Goal: Transaction & Acquisition: Purchase product/service

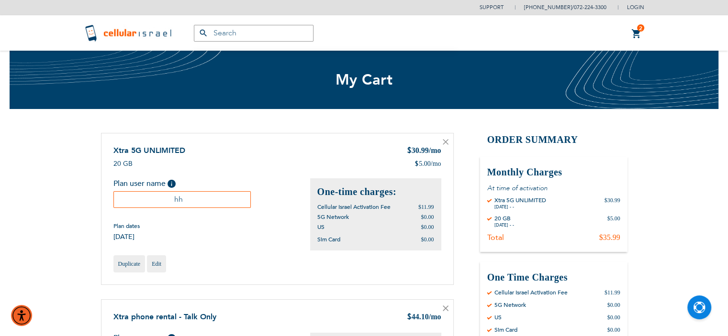
type input "[EMAIL_ADDRESS][DOMAIN_NAME]"
click at [636, 32] on link "2 2 items My Cart" at bounding box center [636, 33] width 11 height 11
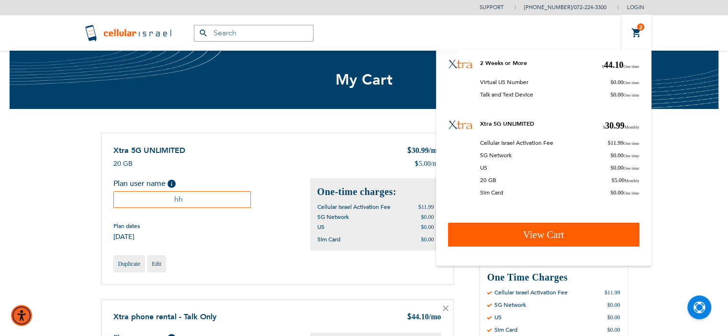
click at [597, 233] on link "View Cart" at bounding box center [543, 235] width 191 height 24
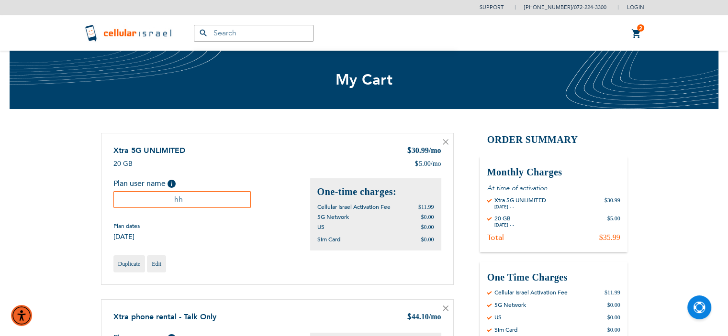
type input "[EMAIL_ADDRESS][DOMAIN_NAME]"
click at [446, 142] on icon at bounding box center [445, 142] width 5 height 5
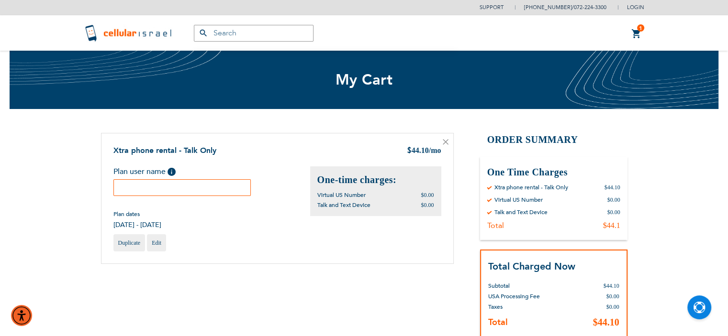
type input "[EMAIL_ADDRESS][DOMAIN_NAME]"
click at [216, 189] on input "text" at bounding box center [182, 187] width 138 height 17
click at [145, 186] on input "green" at bounding box center [182, 187] width 138 height 17
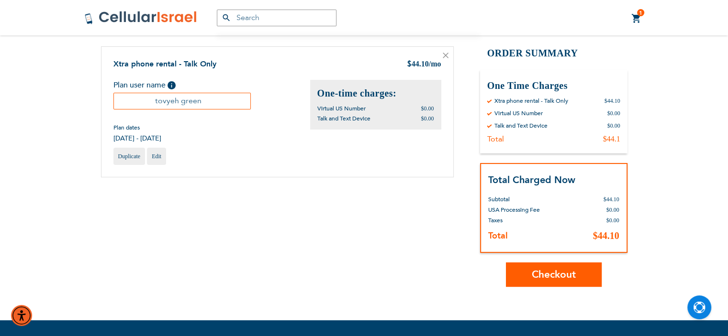
scroll to position [96, 0]
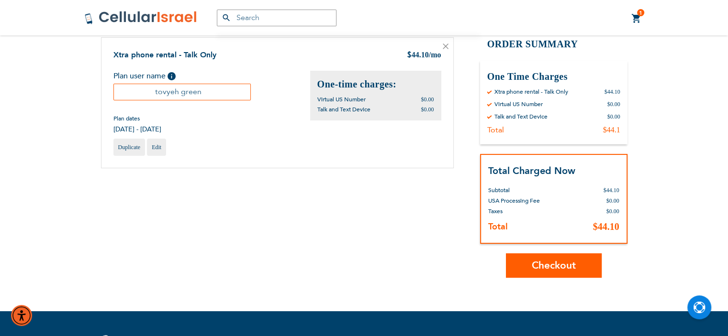
type input "tovyeh green"
click at [557, 263] on span "Checkout" at bounding box center [554, 266] width 44 height 14
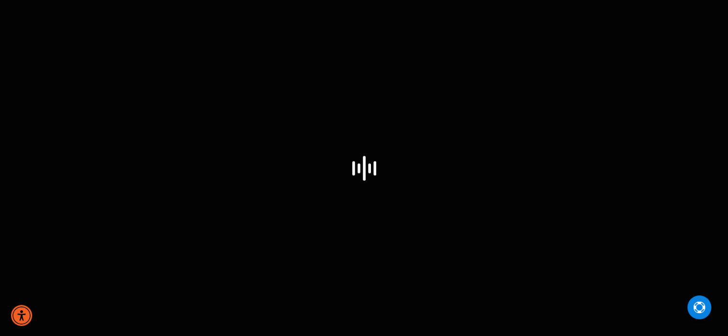
select select "US"
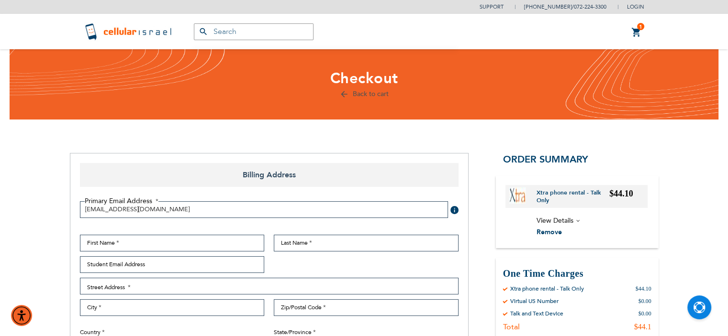
type input "[EMAIL_ADDRESS][DOMAIN_NAME]"
click at [174, 209] on input "[EMAIL_ADDRESS][DOMAIN_NAME]" at bounding box center [264, 209] width 368 height 17
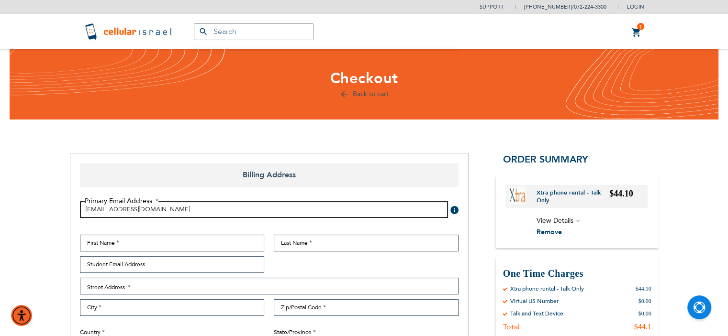
click at [174, 209] on input "[EMAIL_ADDRESS][DOMAIN_NAME]" at bounding box center [264, 209] width 368 height 17
type input "m"
type input "[EMAIL_ADDRESS][DOMAIN_NAME]"
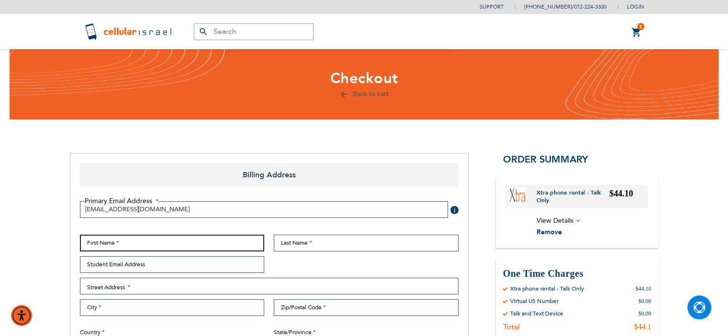
click at [155, 244] on input "First Name" at bounding box center [172, 243] width 185 height 17
type input "tovyeh"
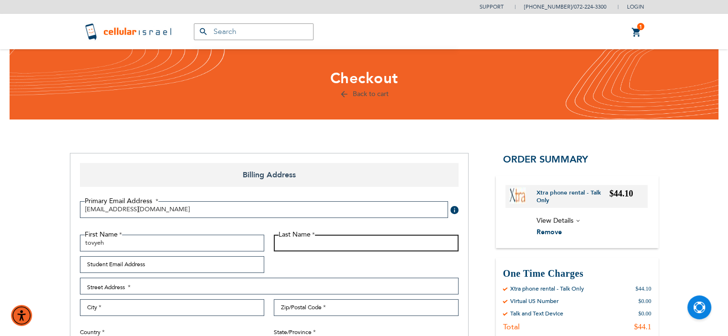
click at [325, 243] on input "Last Name" at bounding box center [366, 243] width 185 height 17
type input "green"
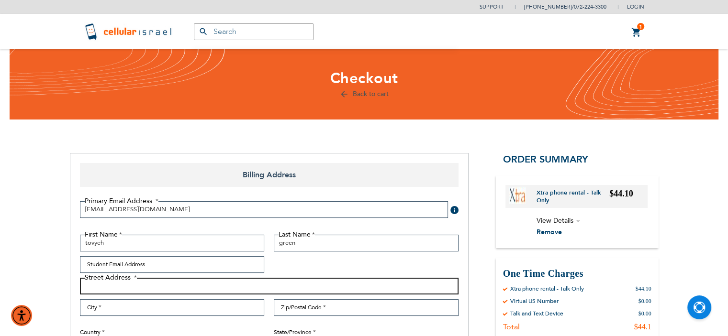
click at [215, 287] on input "Street Address: Line 1" at bounding box center [269, 286] width 379 height 17
type input "[STREET_ADDRESS]"
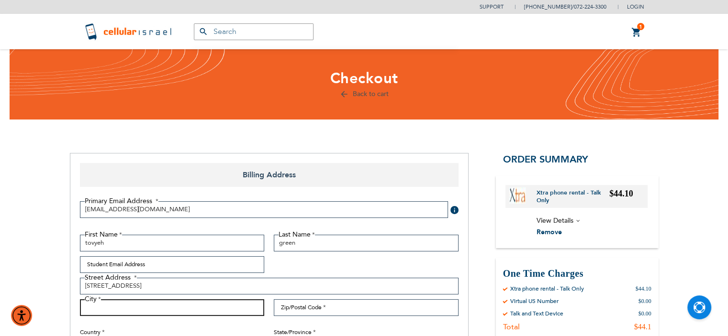
click at [197, 310] on input "City" at bounding box center [172, 308] width 185 height 17
type input "monsey"
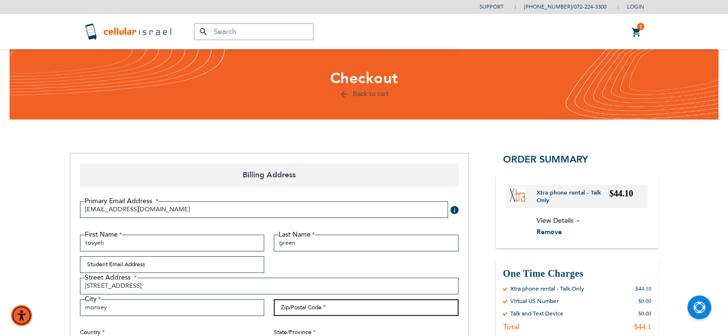
click at [323, 310] on input "Zip/Postal Code" at bounding box center [366, 308] width 185 height 17
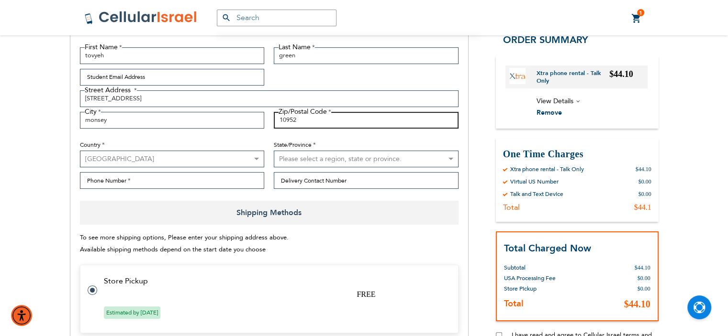
scroll to position [191, 0]
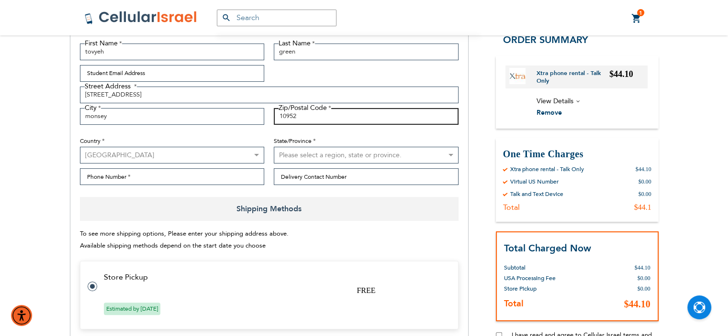
type input "10952"
click at [293, 153] on select "Please select a region, state or province. [US_STATE] [US_STATE] [US_STATE] [US…" at bounding box center [366, 155] width 185 height 17
select select "43"
click at [274, 147] on select "Please select a region, state or province. [US_STATE] [US_STATE] [US_STATE] [US…" at bounding box center [366, 155] width 185 height 17
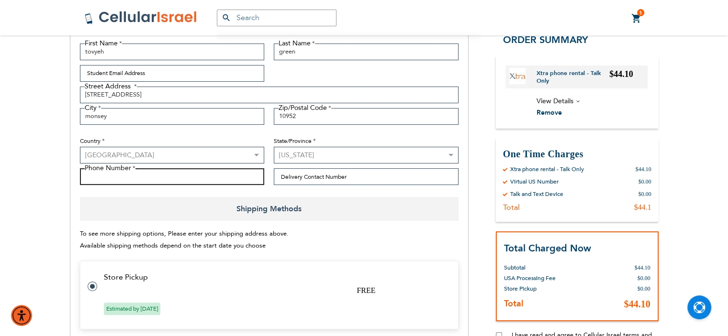
click at [144, 178] on input "Phone Number" at bounding box center [172, 176] width 185 height 17
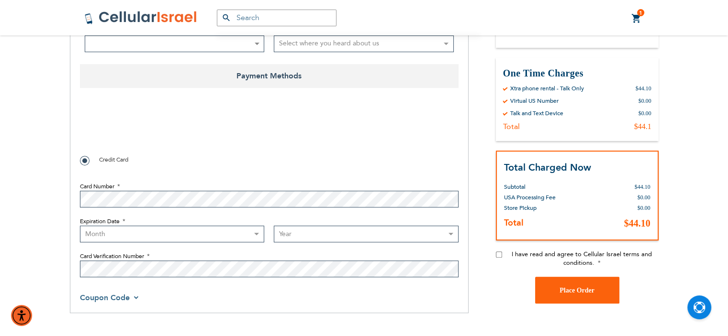
scroll to position [555, 0]
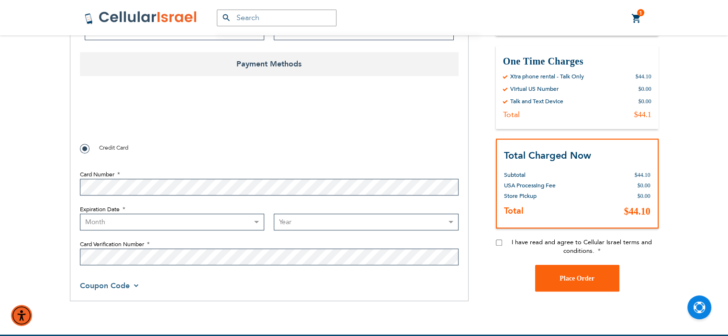
type input "8455964933"
checkbox input "true"
click at [163, 220] on select "Month [DATE] - [DATE] - [DATE] - [DATE] - [DATE] - [DATE] - [DATE] - [DATE] - […" at bounding box center [172, 222] width 185 height 17
select select "11"
click at [80, 214] on select "Month [DATE] - [DATE] - [DATE] - [DATE] - [DATE] - [DATE] - [DATE] - [DATE] - […" at bounding box center [172, 222] width 185 height 17
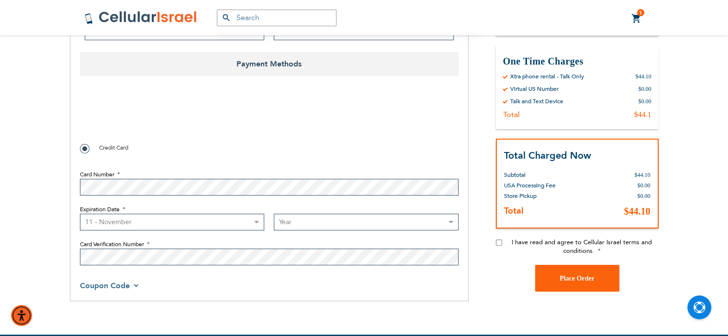
click at [305, 222] on select "Year [DATE] 2026 2027 2028 2029 2030 2031 2032 2033 2034 2035 2036 2037 2038 20…" at bounding box center [366, 222] width 185 height 17
select select "2027"
click at [274, 214] on select "Year [DATE] 2026 2027 2028 2029 2030 2031 2032 2033 2034 2035 2036 2037 2038 20…" at bounding box center [366, 222] width 185 height 17
click at [499, 243] on input "I have read and agree to Cellular Israel terms and conditions." at bounding box center [499, 243] width 6 height 6
checkbox input "true"
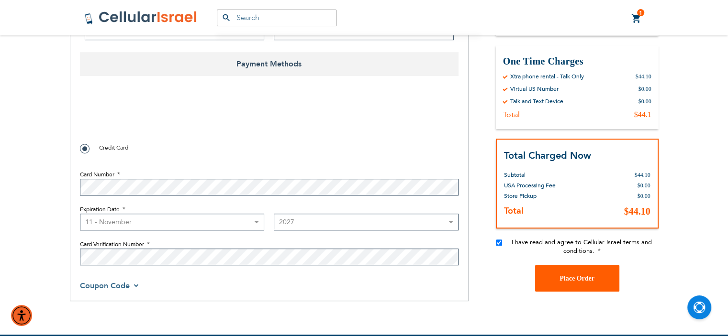
click at [564, 277] on span "Place Order" at bounding box center [576, 278] width 35 height 7
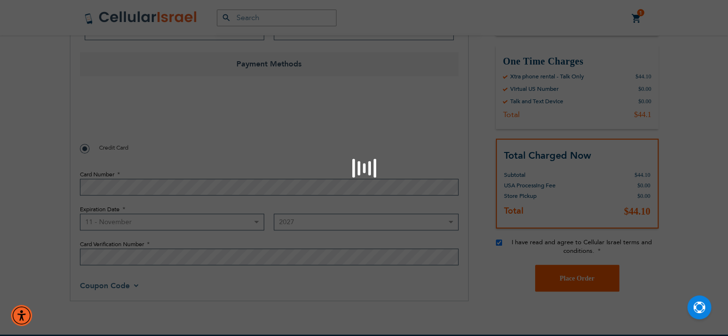
checkbox input "false"
